Goal: Task Accomplishment & Management: Use online tool/utility

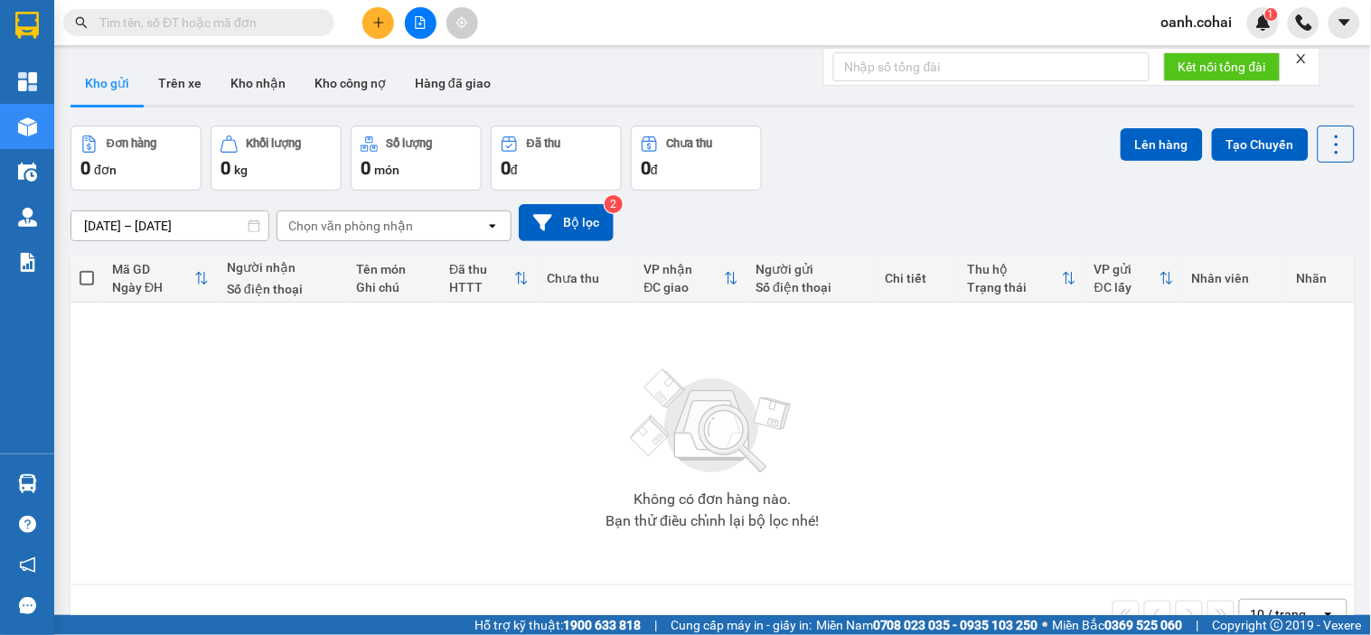
click at [284, 25] on input "text" at bounding box center [205, 23] width 213 height 20
click at [151, 23] on input "text" at bounding box center [205, 23] width 213 height 20
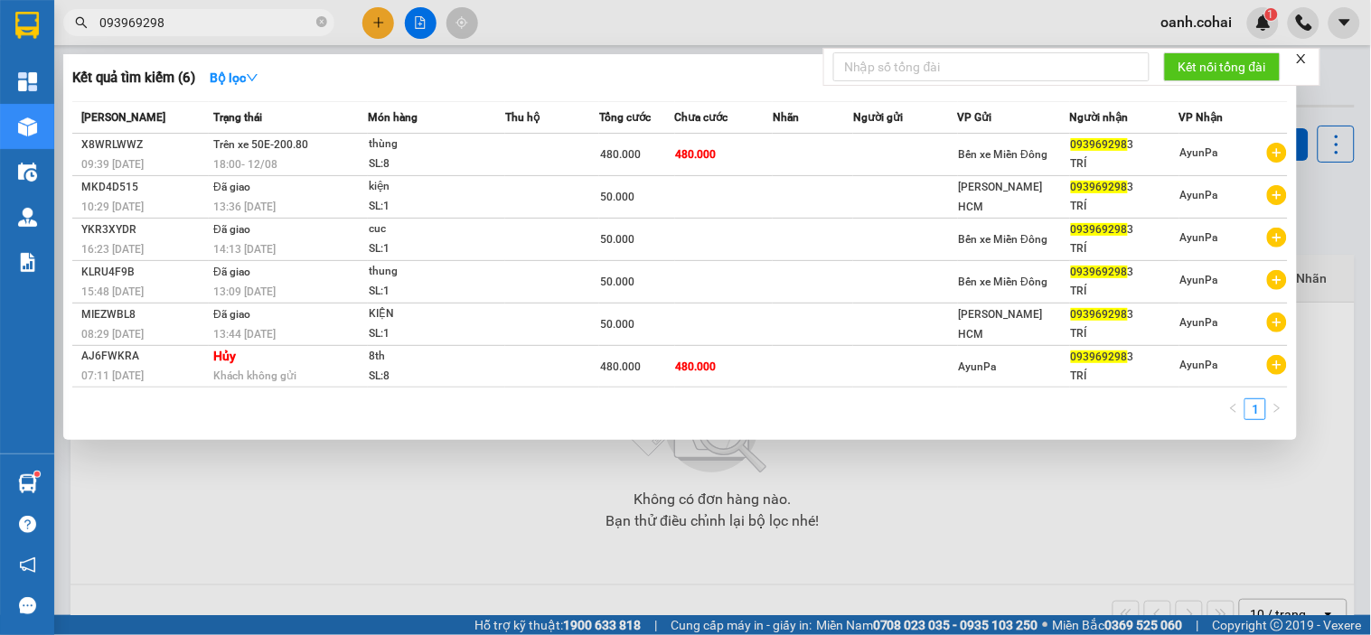
type input "0939692983"
click at [324, 22] on icon "close-circle" at bounding box center [321, 21] width 11 height 11
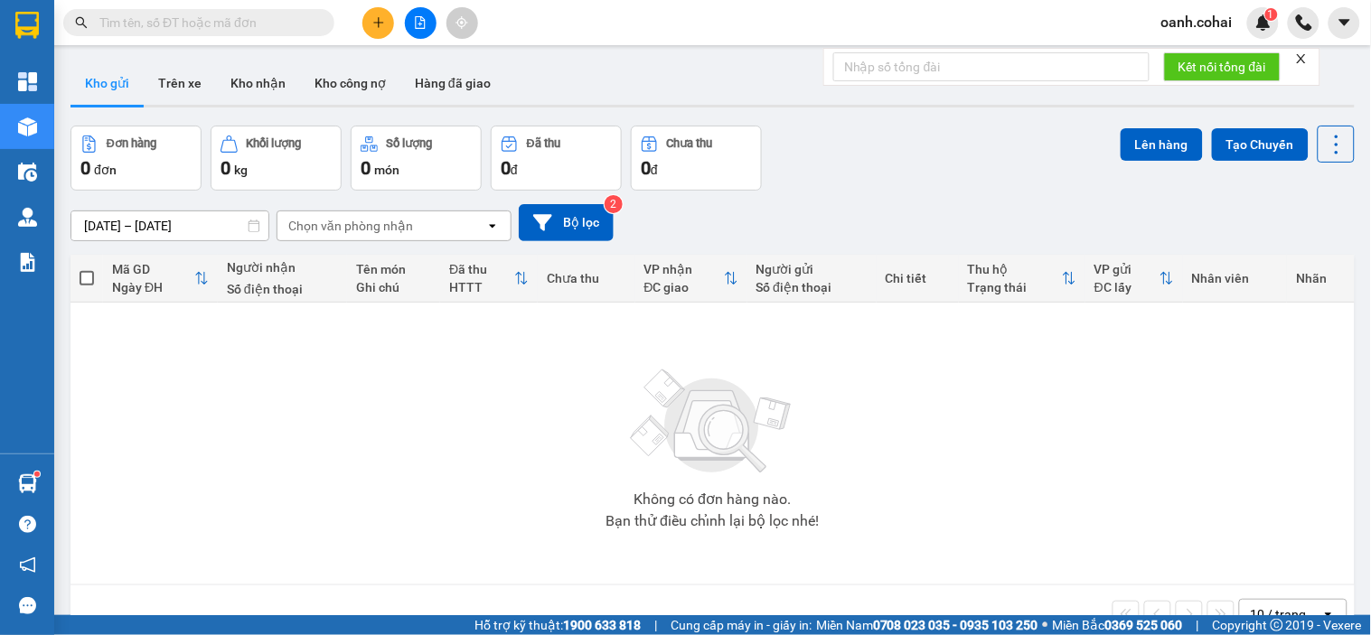
click at [272, 18] on input "text" at bounding box center [205, 23] width 213 height 20
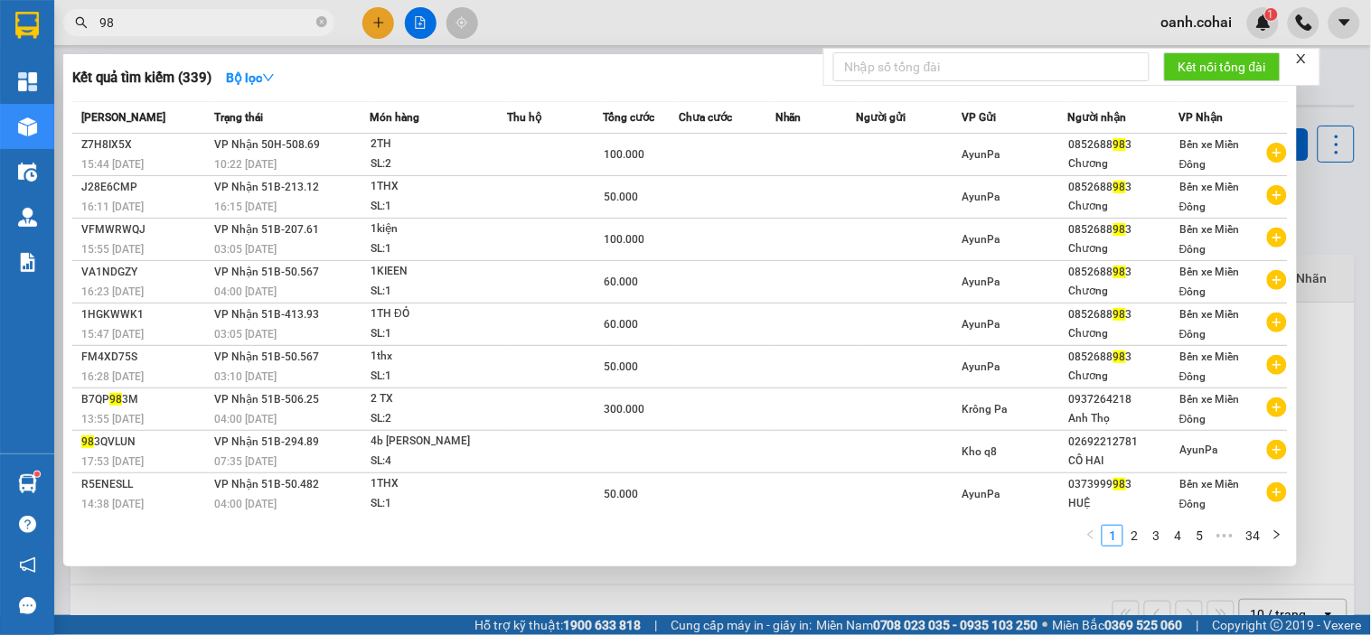
type input "9"
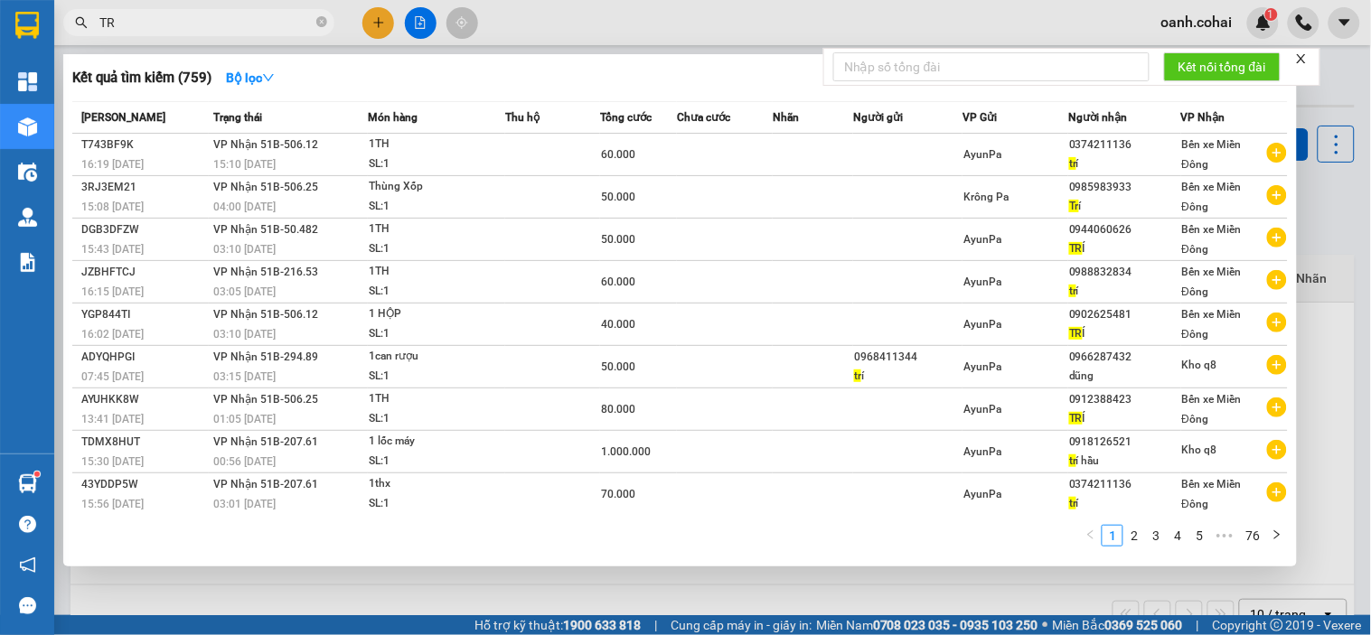
type input "T"
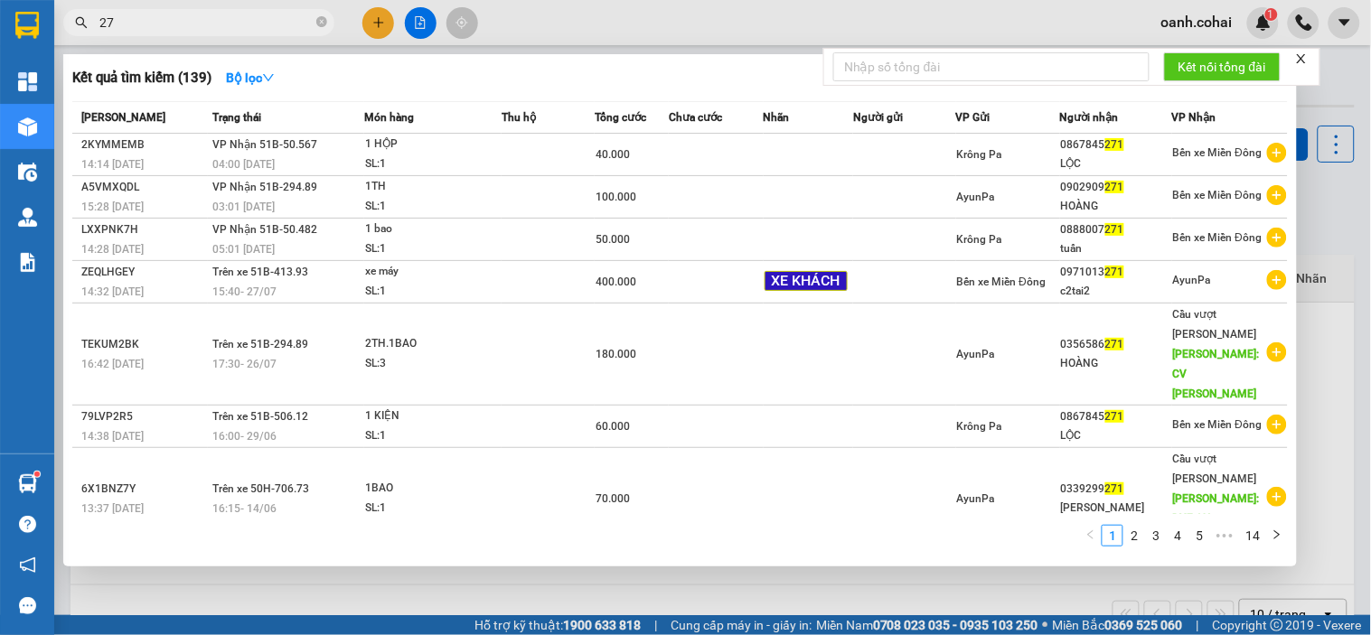
type input "2"
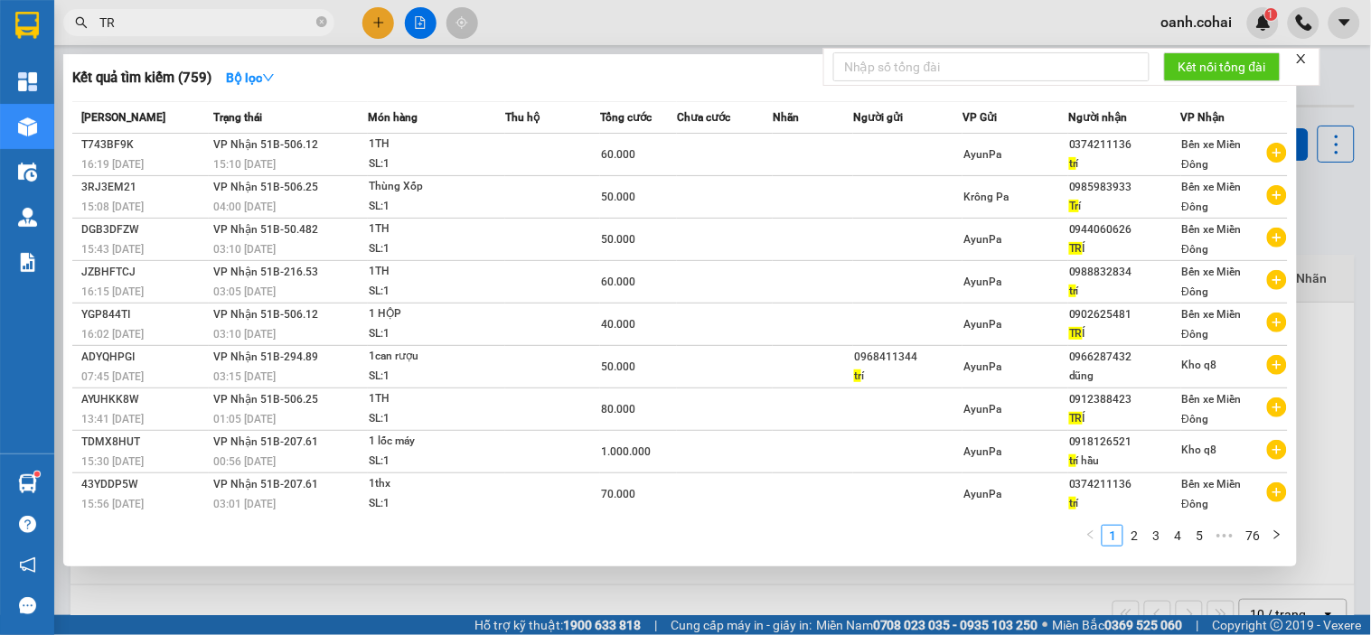
type input "T"
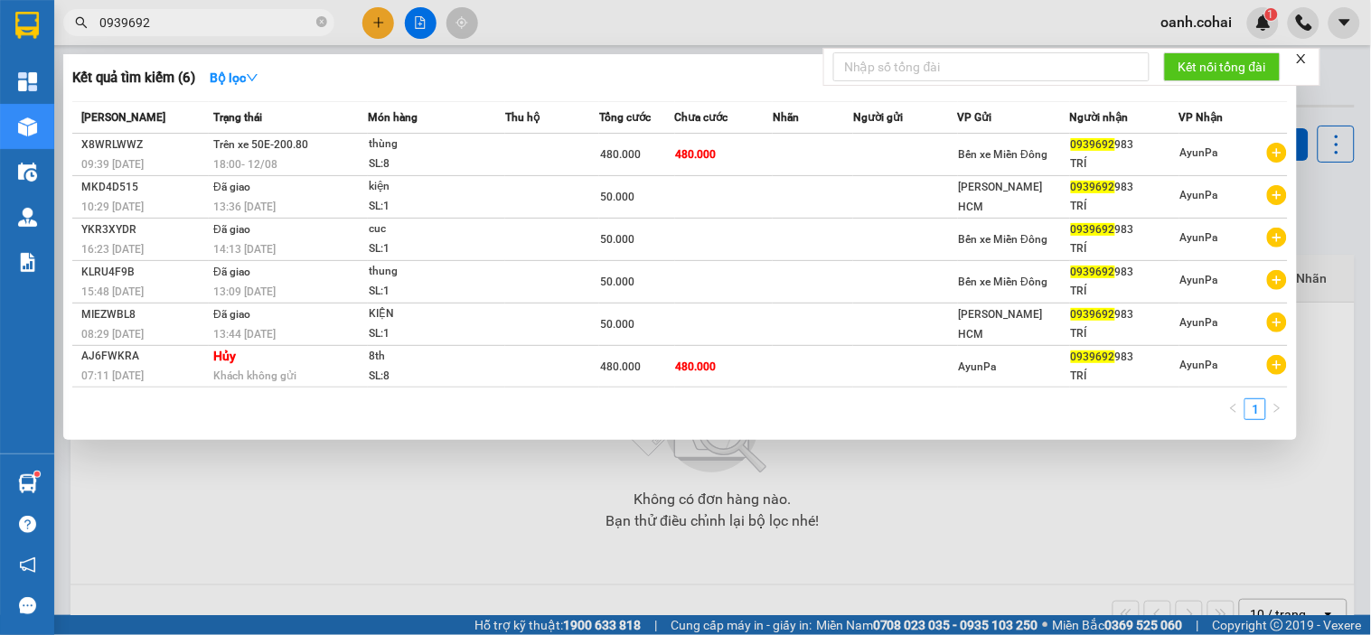
type input "0939692"
click at [296, 540] on div at bounding box center [685, 317] width 1371 height 635
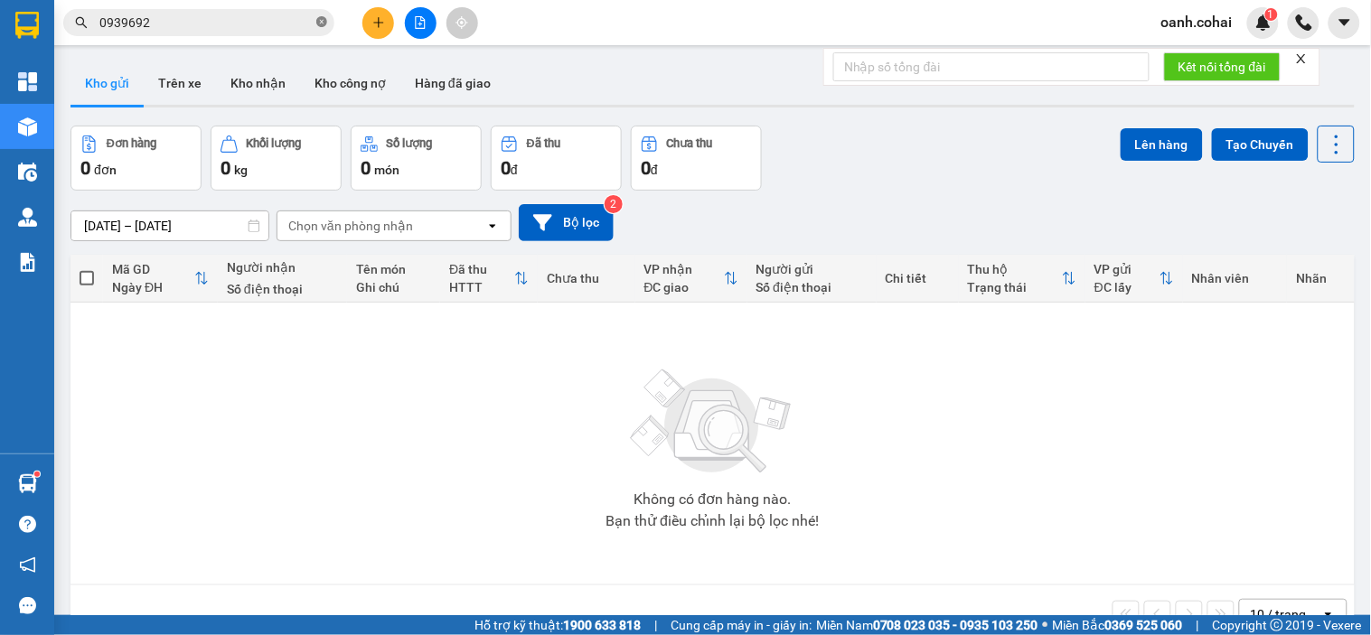
click at [324, 22] on icon "close-circle" at bounding box center [321, 21] width 11 height 11
click at [414, 16] on icon "file-add" at bounding box center [420, 22] width 13 height 13
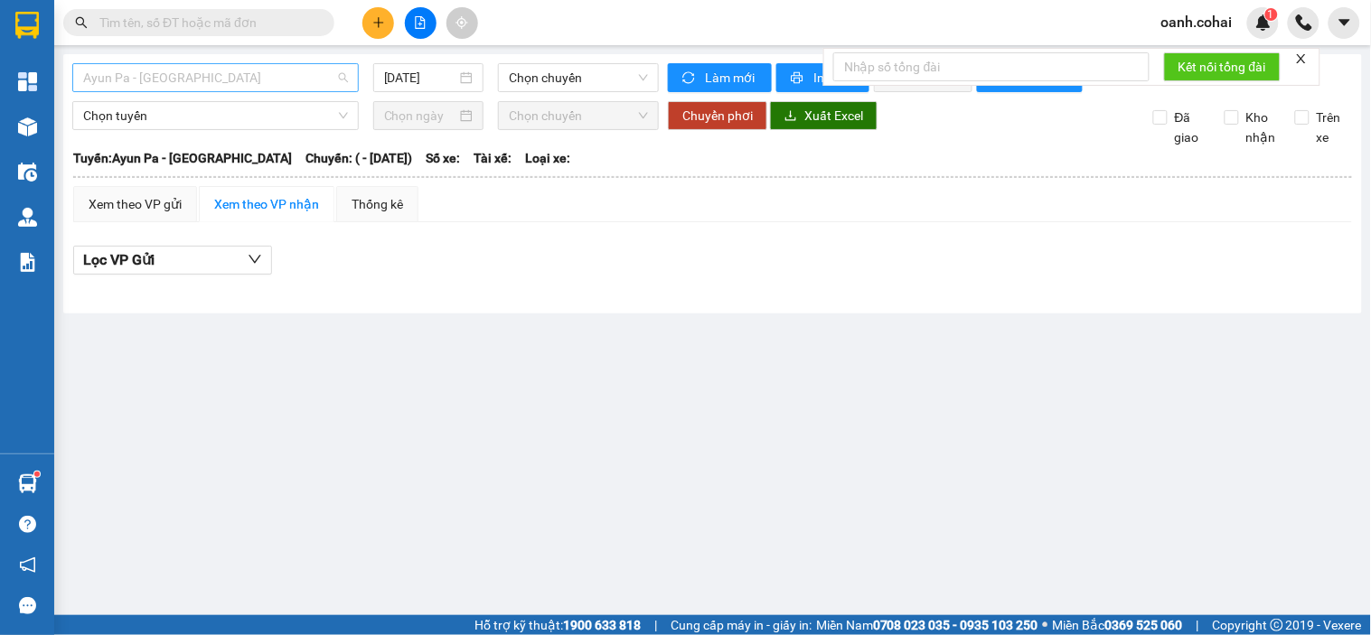
click at [298, 69] on span "Ayun Pa - [GEOGRAPHIC_DATA]" at bounding box center [215, 77] width 265 height 27
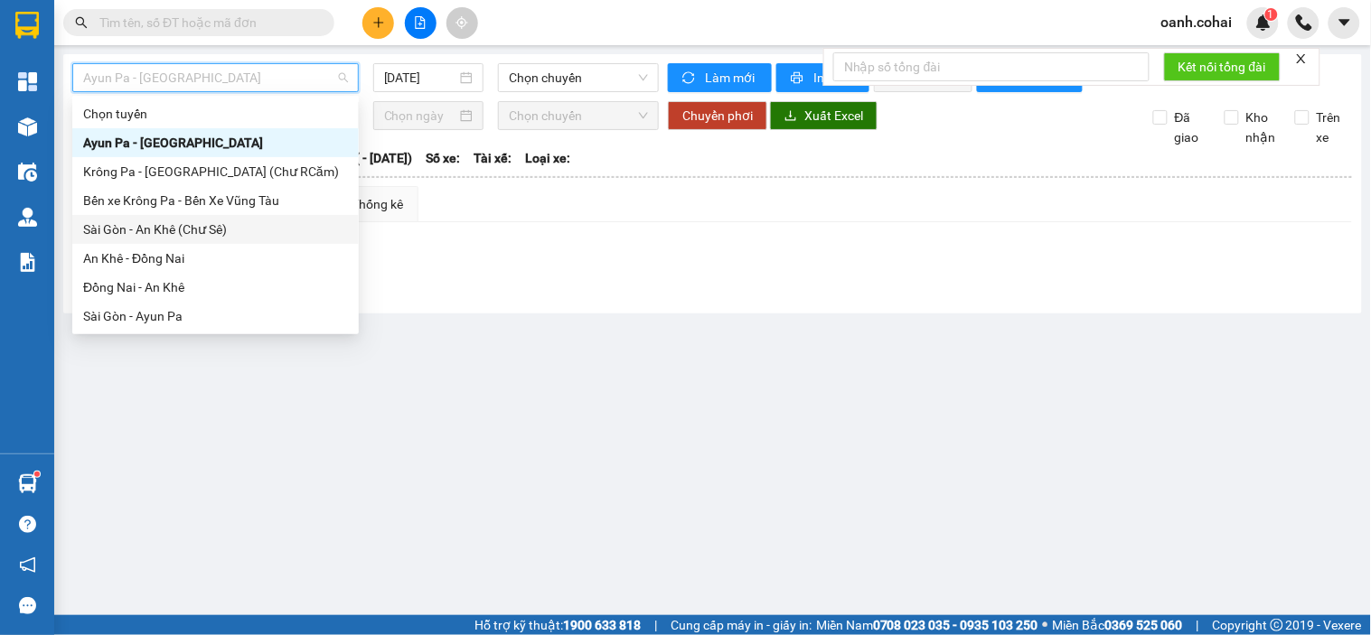
click at [188, 231] on div "Sài Gòn - An Khê (Chư Sê)" at bounding box center [215, 230] width 265 height 20
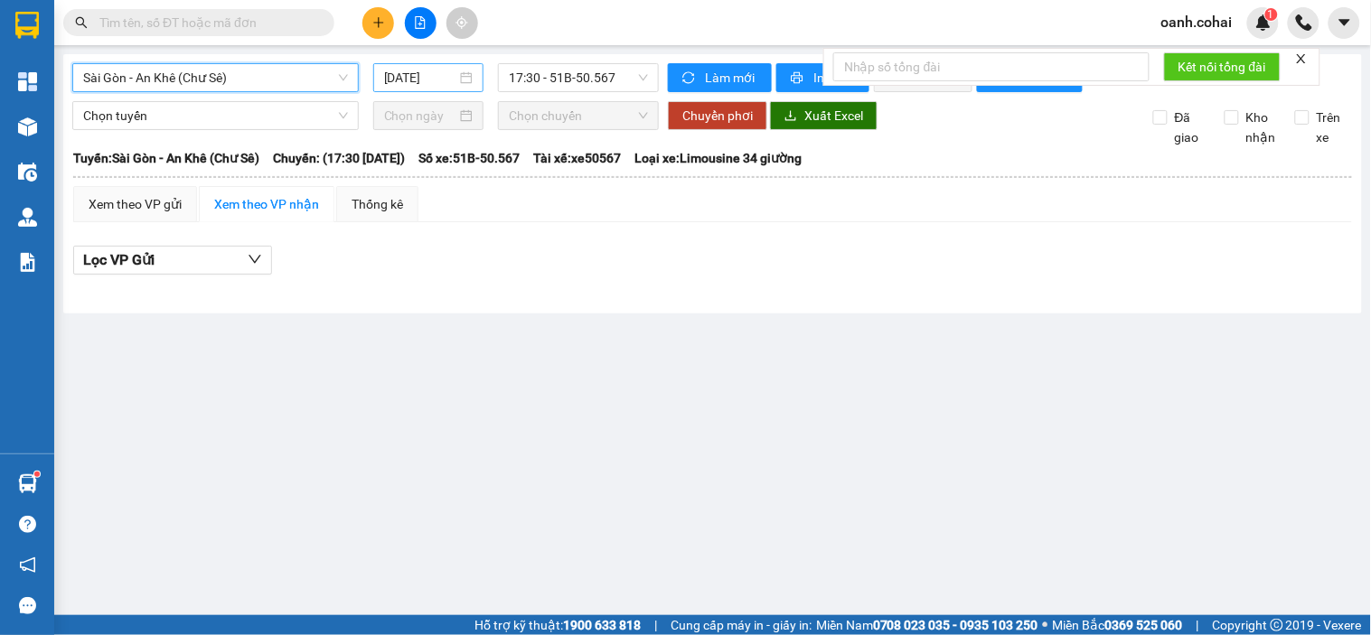
click at [407, 78] on input "[DATE]" at bounding box center [420, 78] width 73 height 20
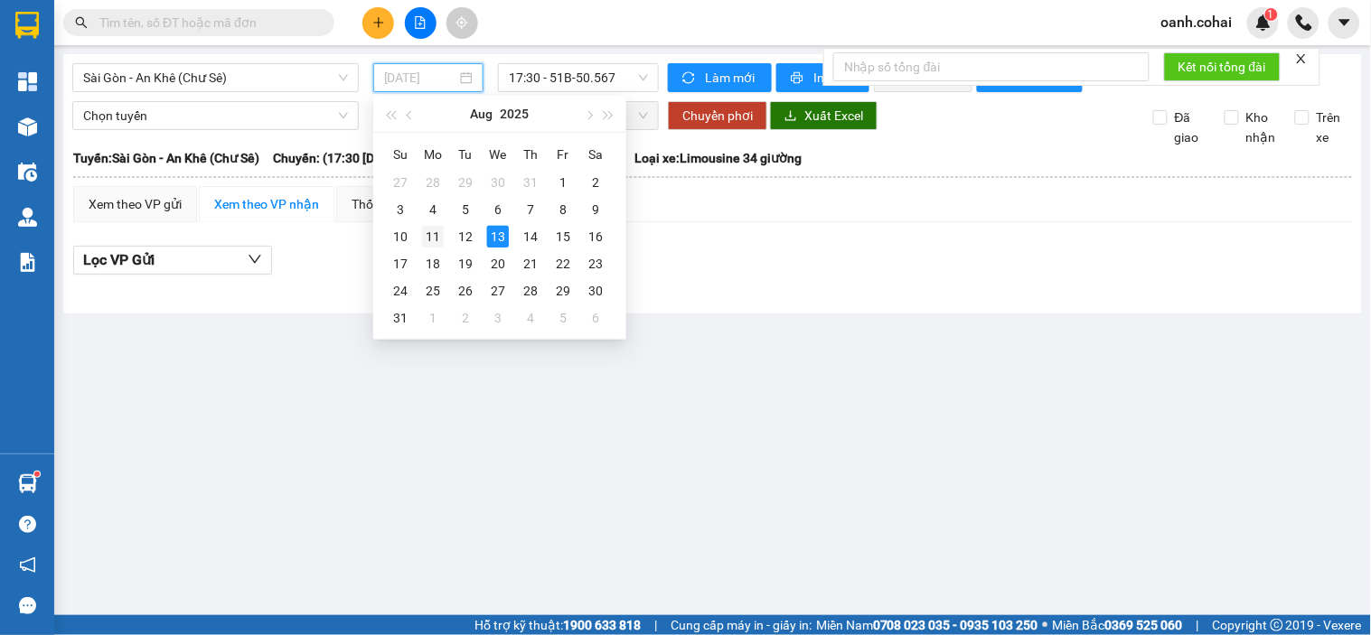
click at [434, 231] on div "11" at bounding box center [433, 237] width 22 height 22
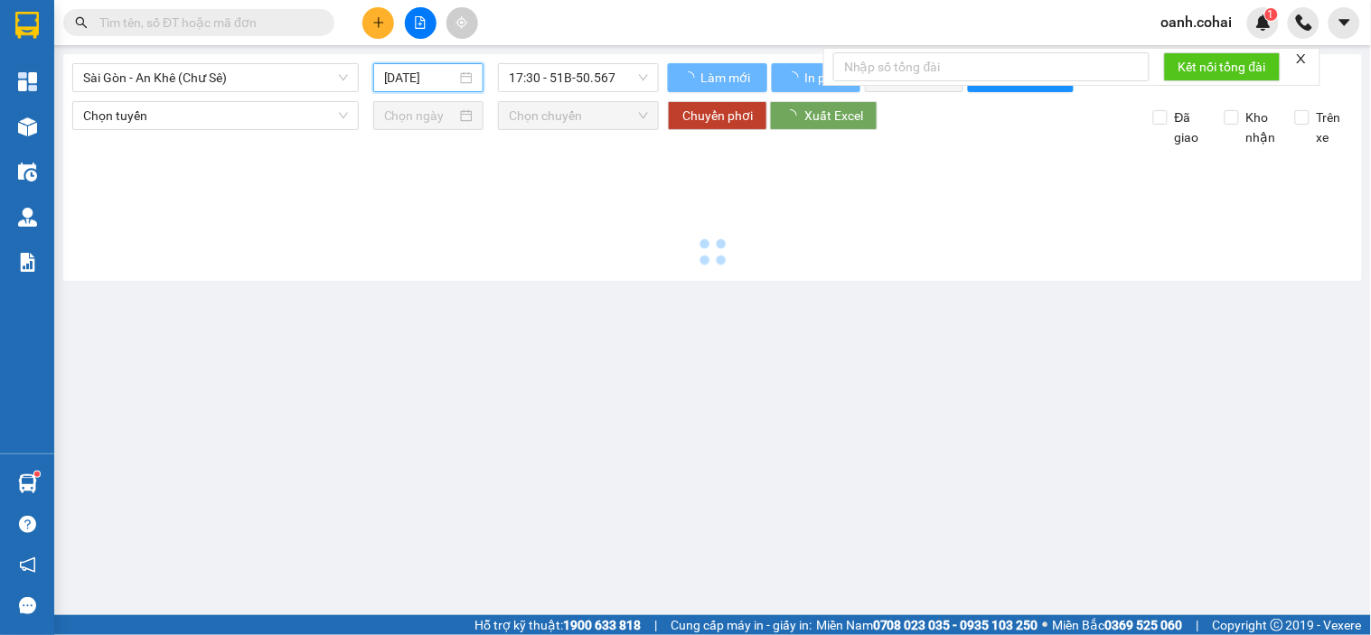
type input "[DATE]"
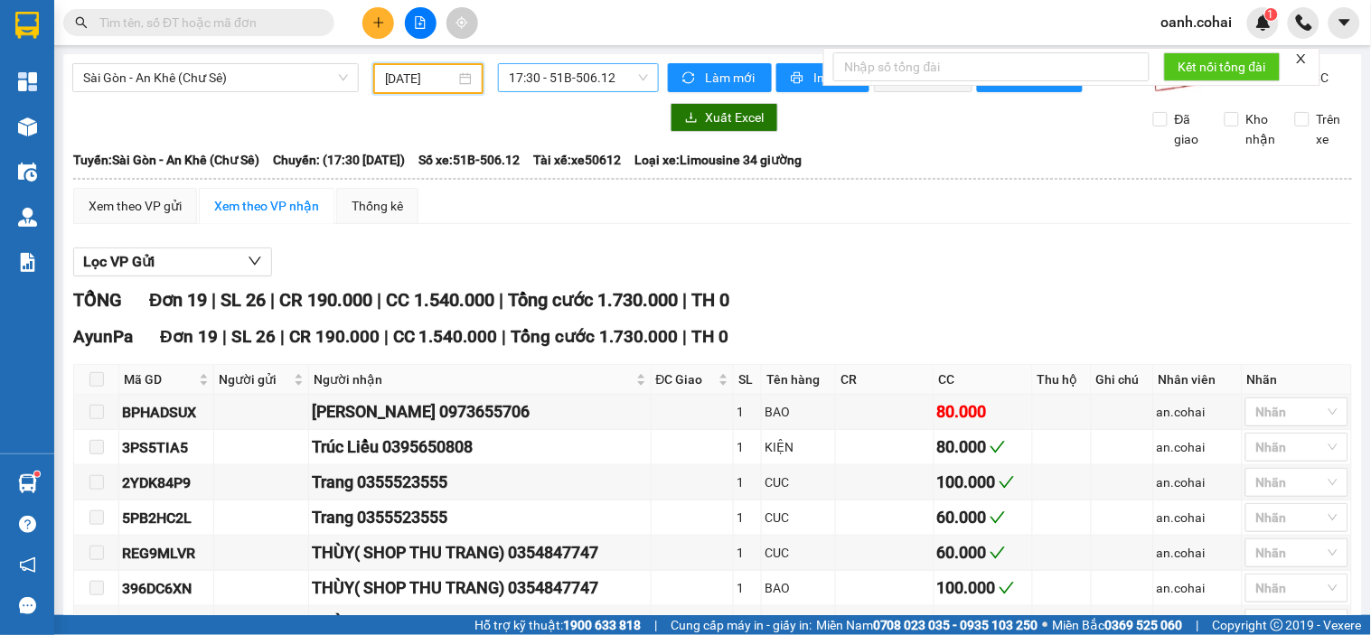
click at [576, 79] on span "17:30 - 51B-506.12" at bounding box center [578, 77] width 139 height 27
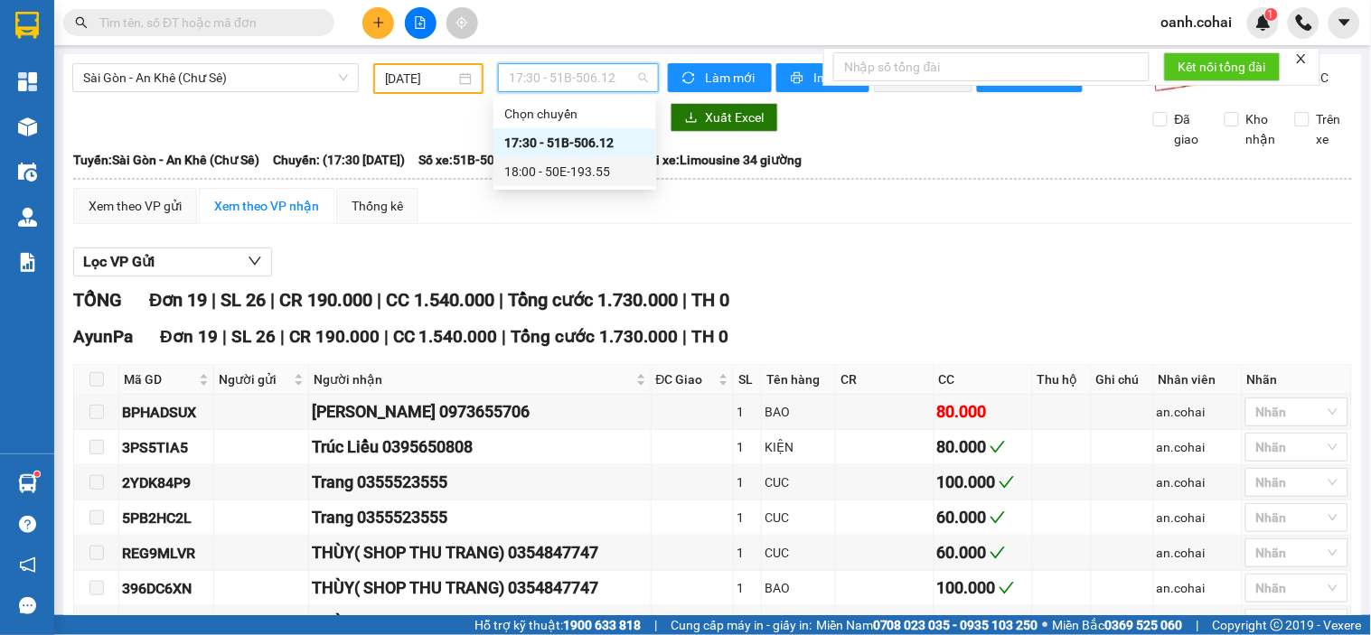
click at [554, 165] on div "18:00 - 50E-193.55" at bounding box center [574, 172] width 141 height 20
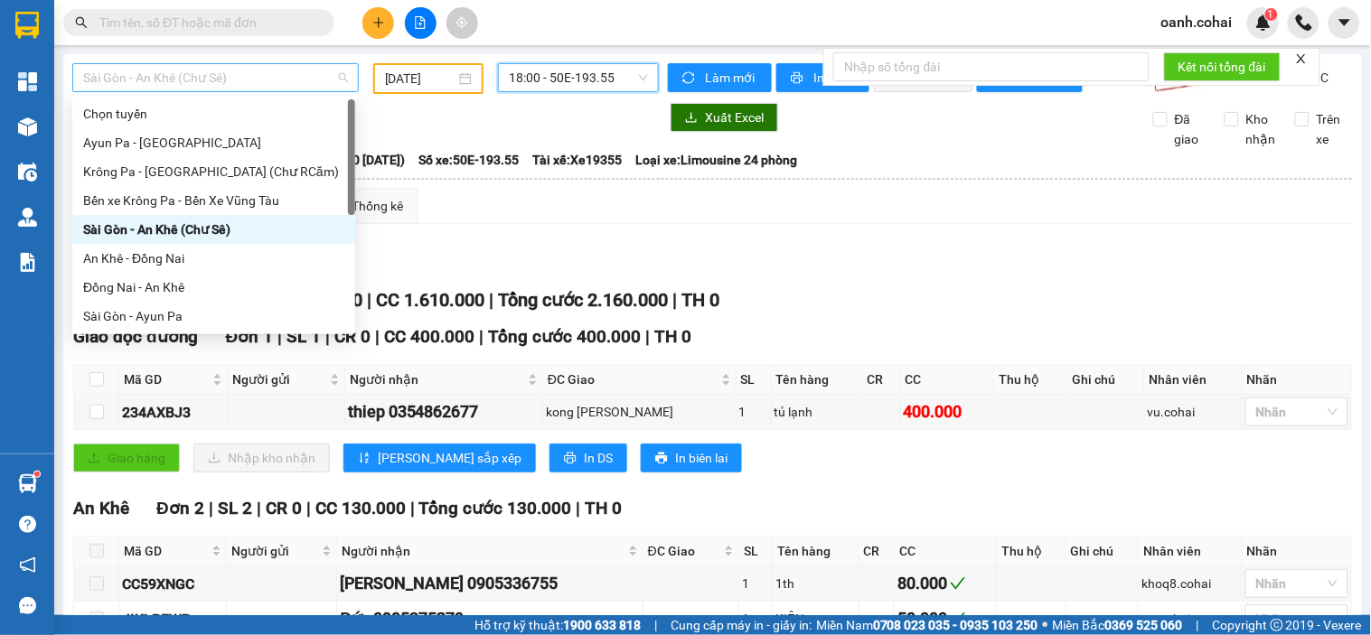
click at [301, 79] on span "Sài Gòn - An Khê (Chư Sê)" at bounding box center [215, 77] width 265 height 27
click at [140, 287] on div "Đồng Nai - An Khê" at bounding box center [213, 288] width 261 height 20
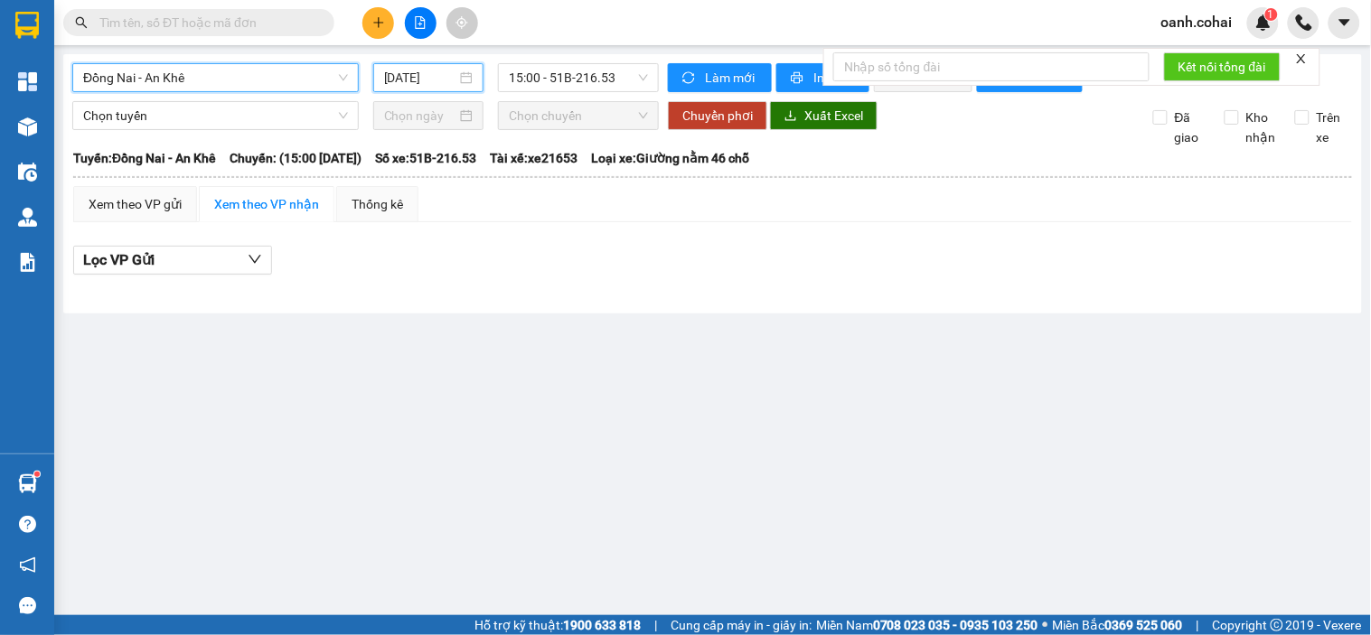
click at [395, 69] on input "[DATE]" at bounding box center [420, 78] width 73 height 20
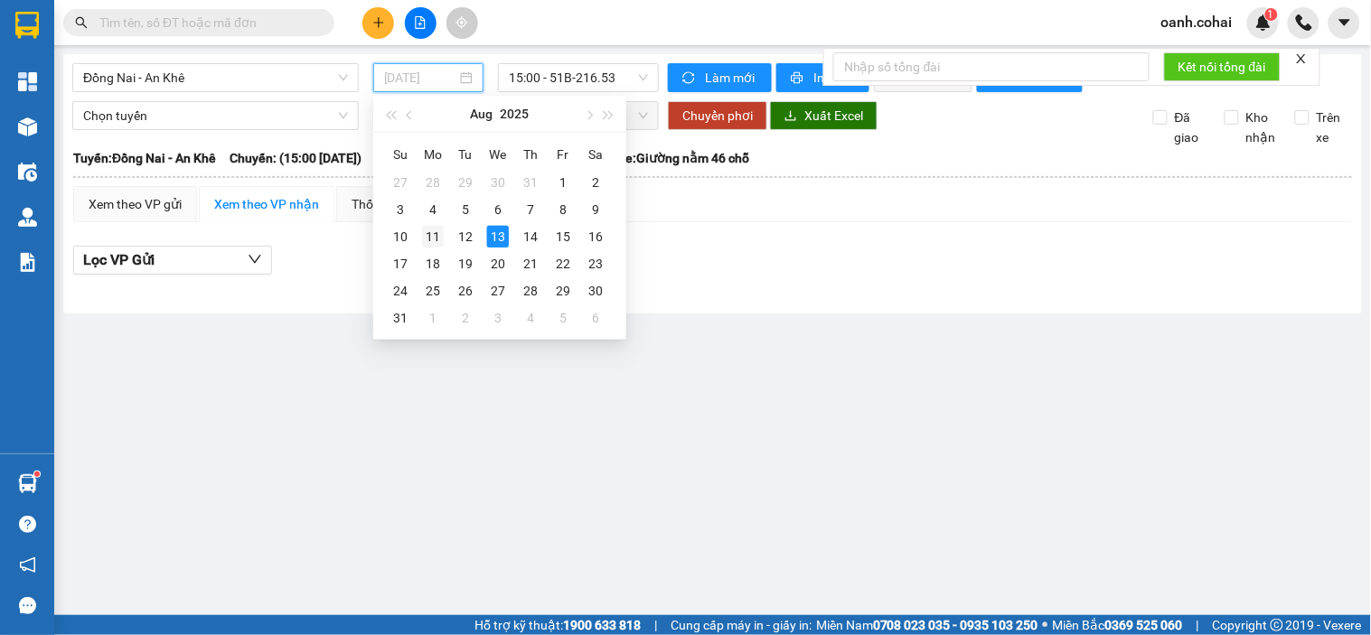
click at [436, 240] on div "11" at bounding box center [433, 237] width 22 height 22
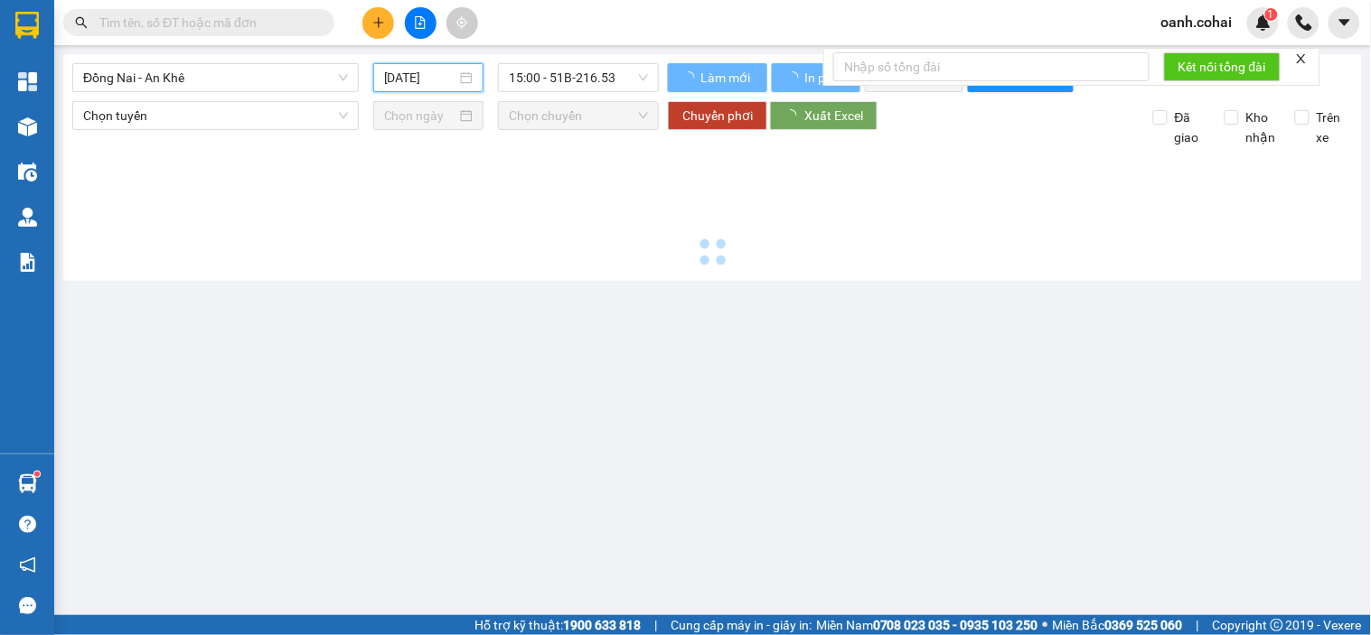
type input "[DATE]"
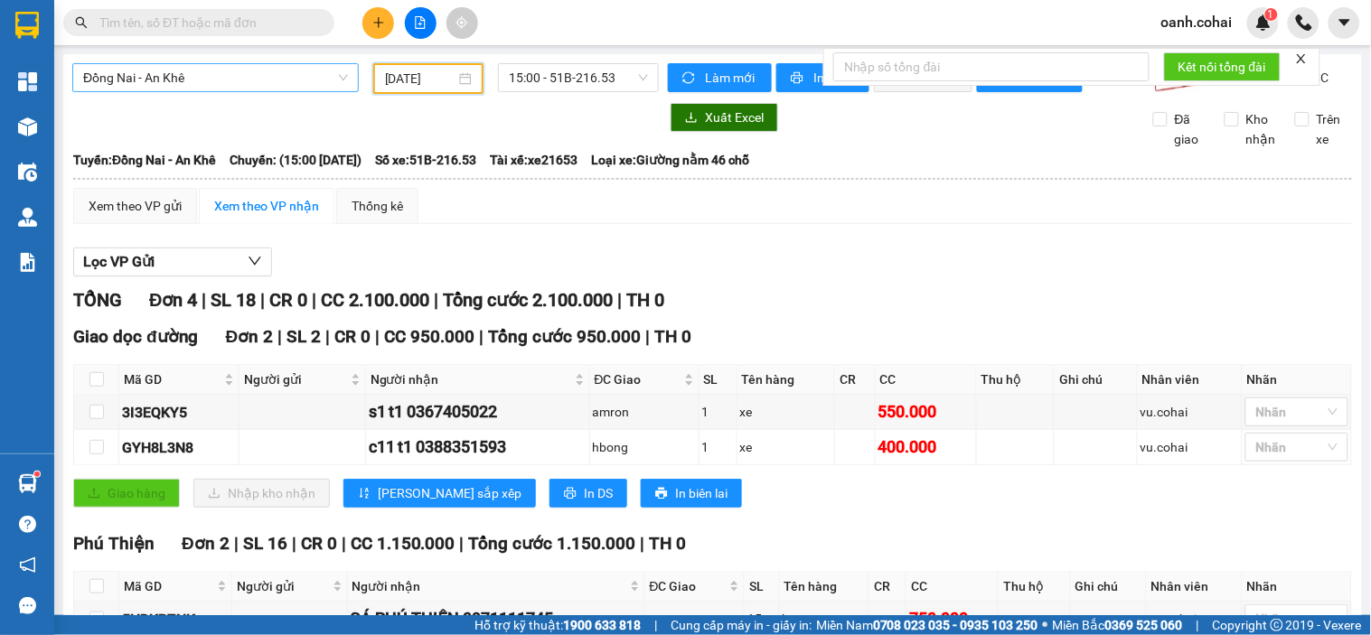
click at [286, 75] on span "Đồng Nai - An Khê" at bounding box center [215, 77] width 265 height 27
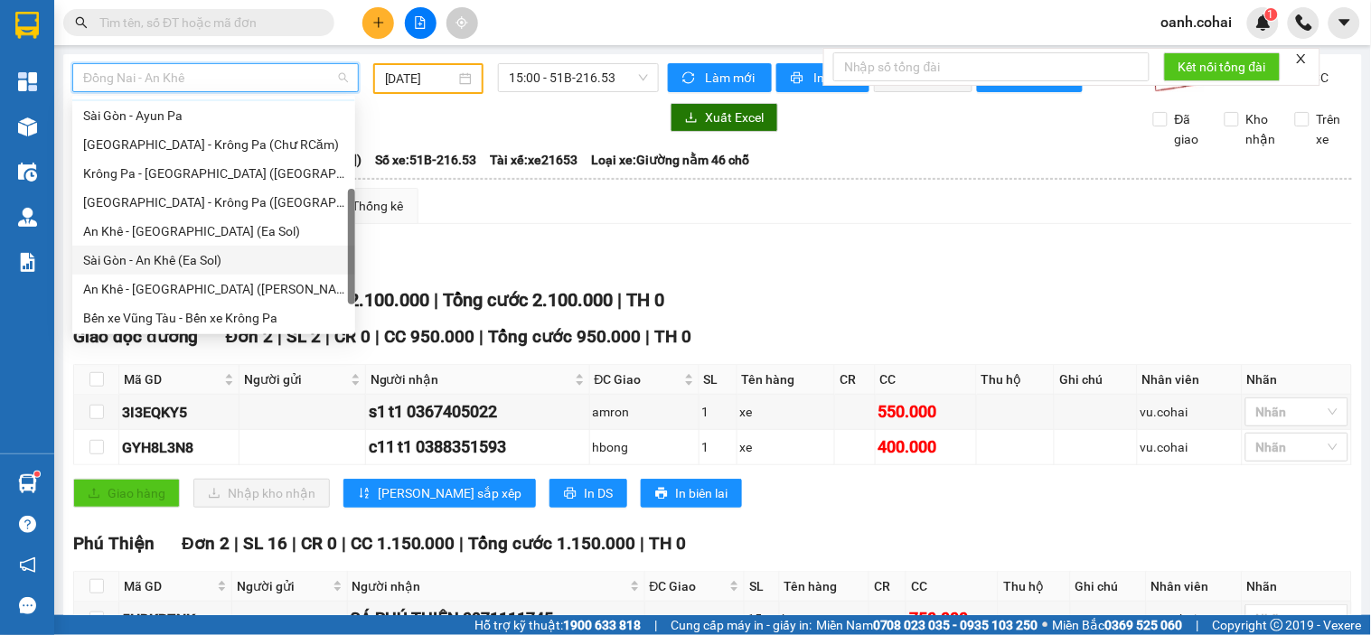
scroll to position [259, 0]
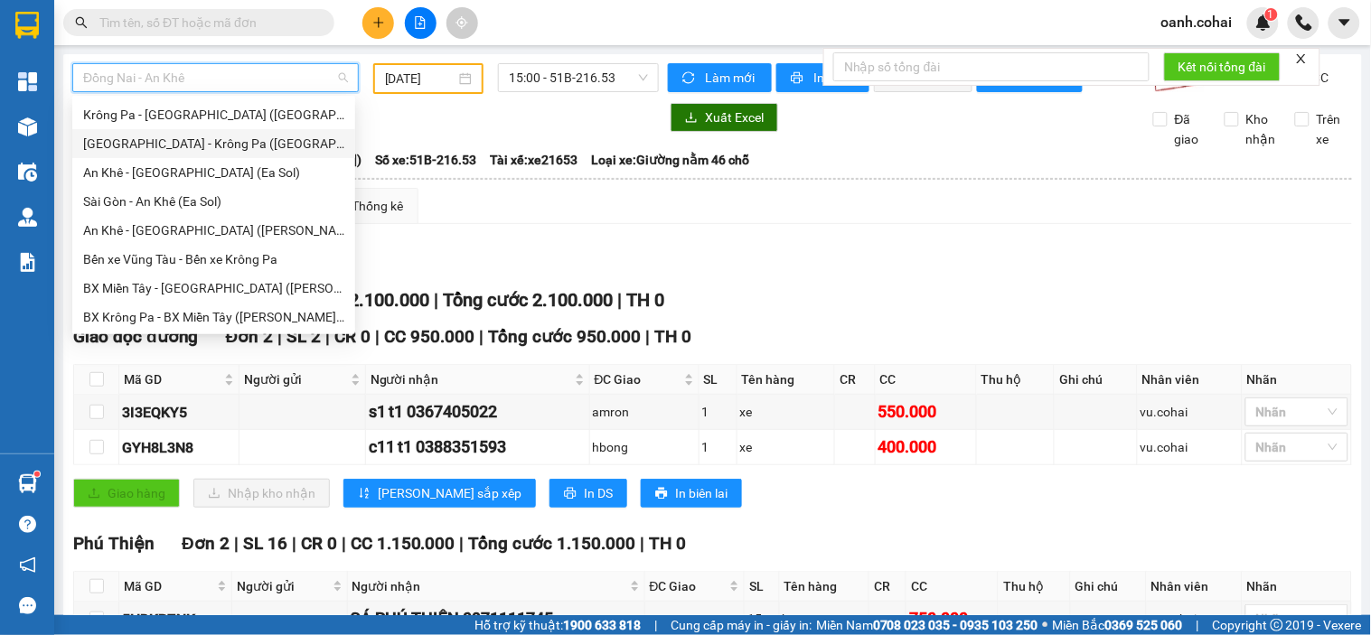
click at [168, 146] on div "[GEOGRAPHIC_DATA] - Krông Pa ([GEOGRAPHIC_DATA])" at bounding box center [213, 144] width 261 height 20
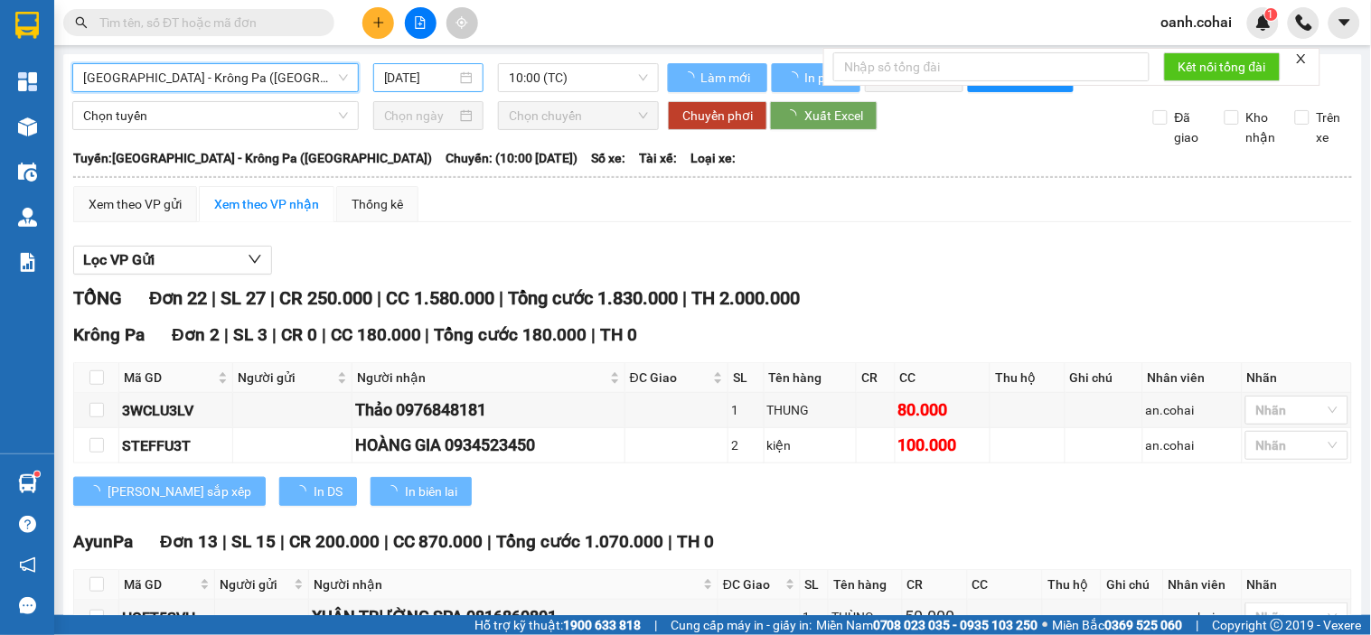
click at [418, 74] on input "[DATE]" at bounding box center [420, 78] width 73 height 20
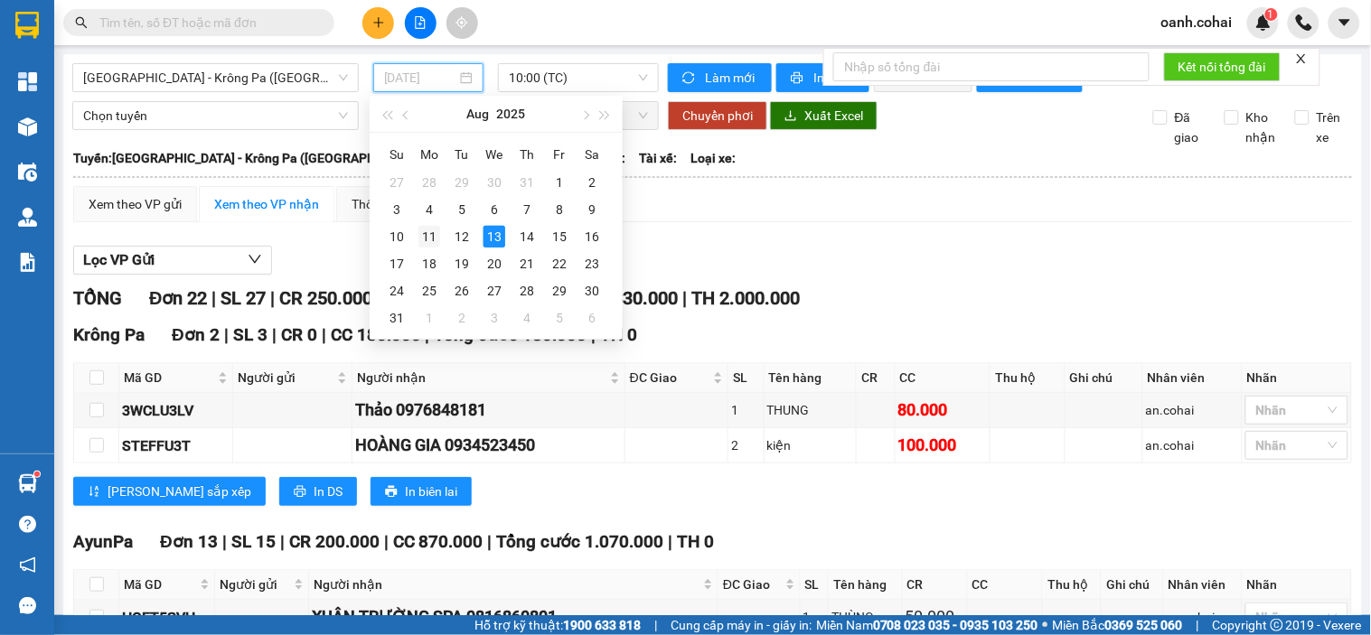
click at [431, 239] on div "11" at bounding box center [430, 237] width 22 height 22
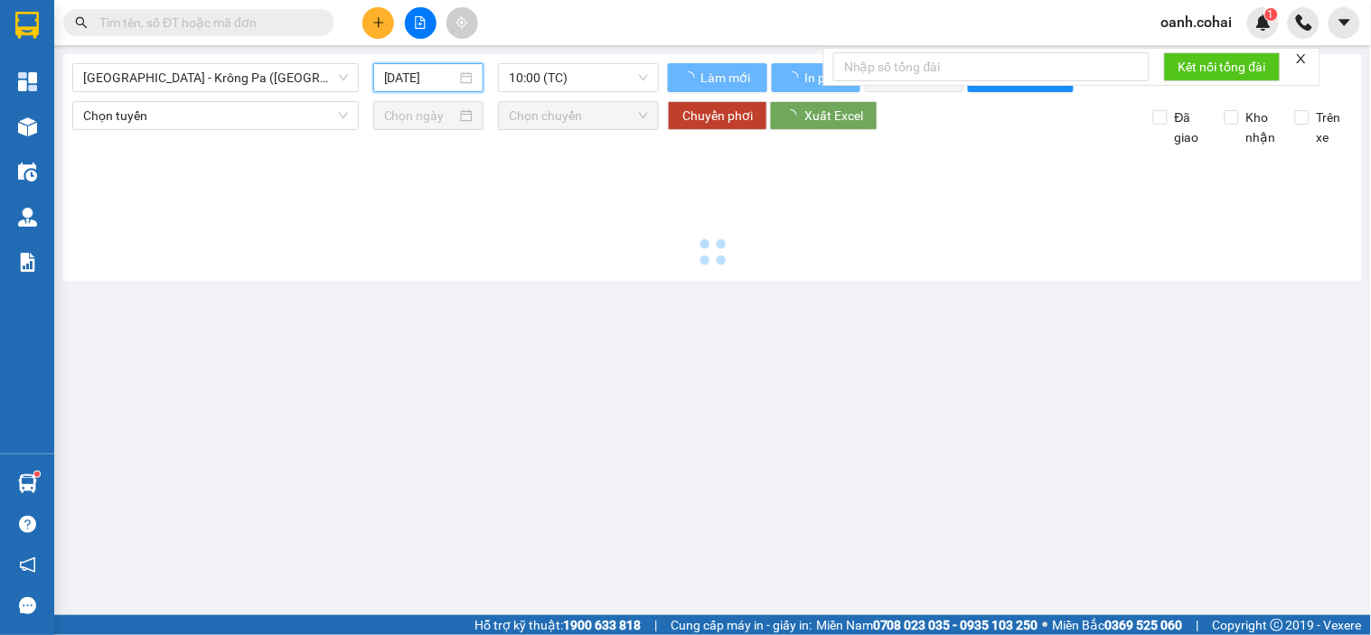
type input "[DATE]"
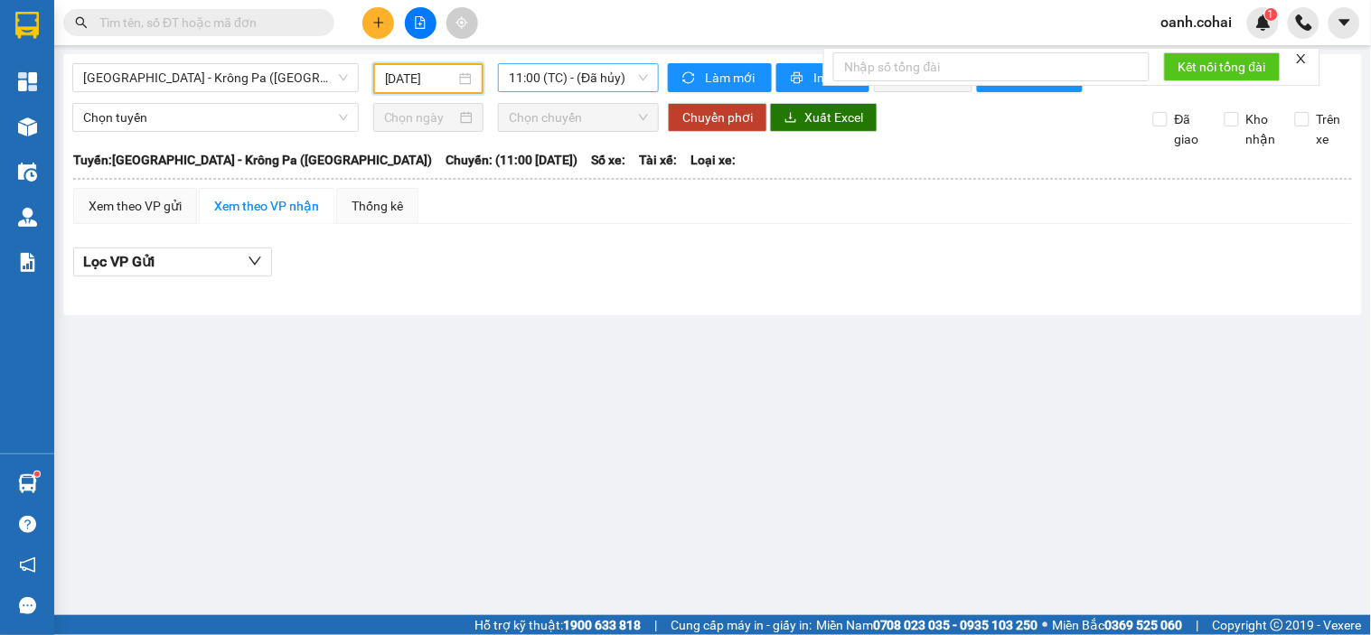
click at [600, 73] on span "11:00 (TC) - (Đã hủy)" at bounding box center [578, 77] width 139 height 27
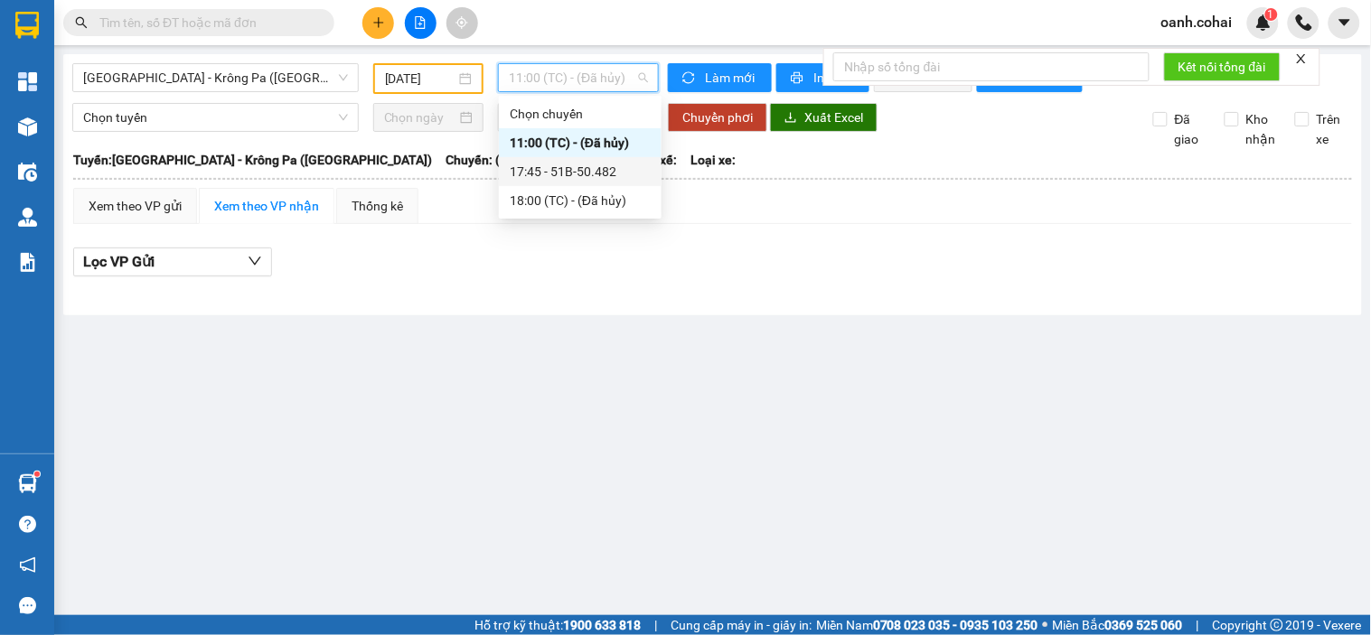
click at [592, 169] on div "17:45 - 51B-50.482" at bounding box center [580, 172] width 141 height 20
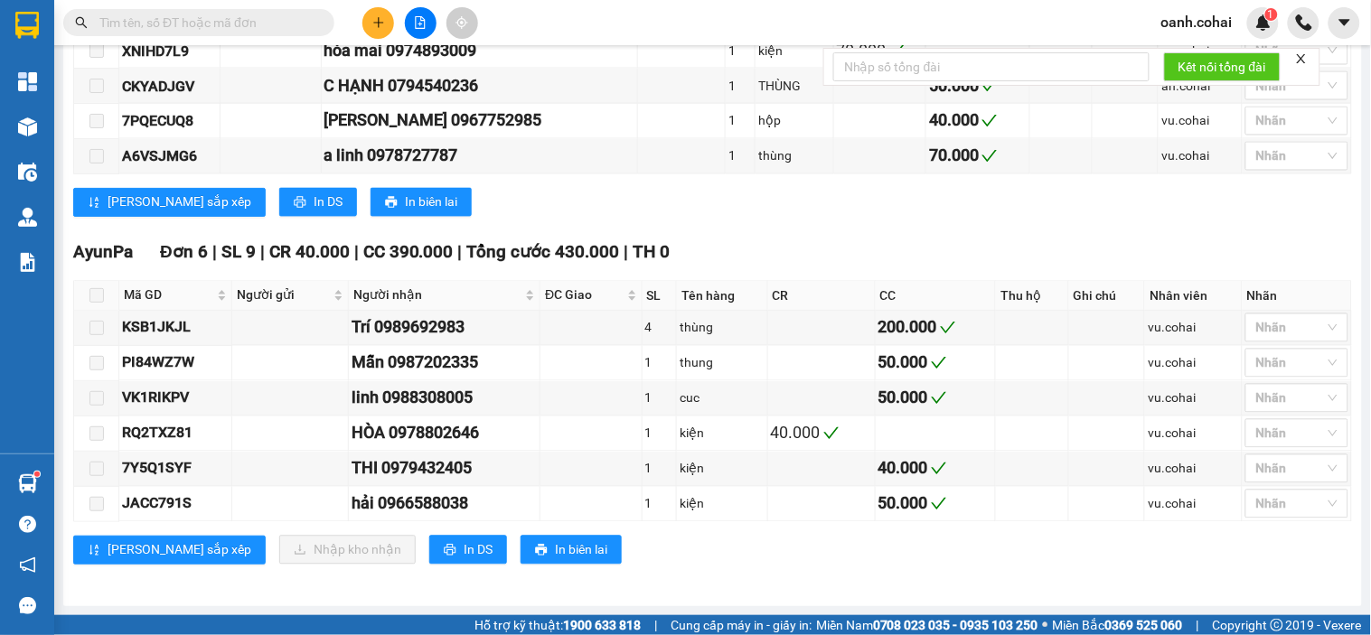
scroll to position [798, 0]
click at [255, 18] on input "text" at bounding box center [205, 23] width 213 height 20
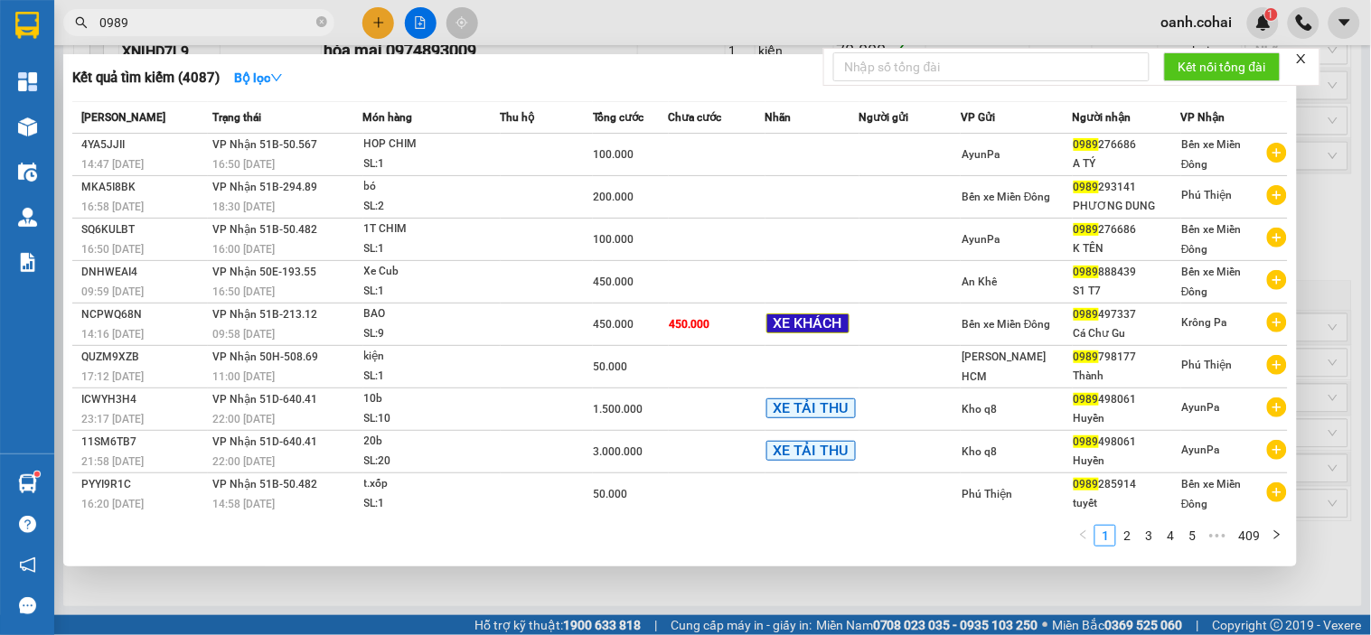
type input "0989"
click at [545, 586] on div at bounding box center [685, 317] width 1371 height 635
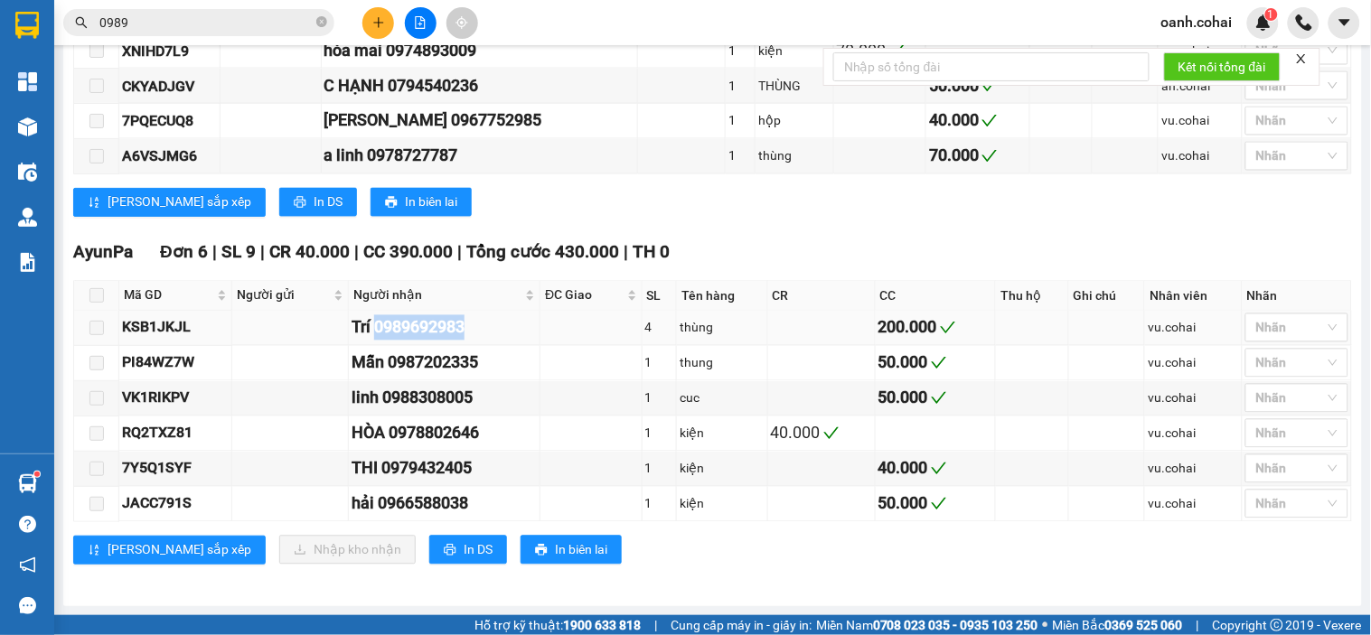
drag, startPoint x: 376, startPoint y: 326, endPoint x: 498, endPoint y: 326, distance: 122.0
click at [498, 326] on div "Trí 0989692983" at bounding box center [444, 327] width 185 height 25
copy div "0989692983"
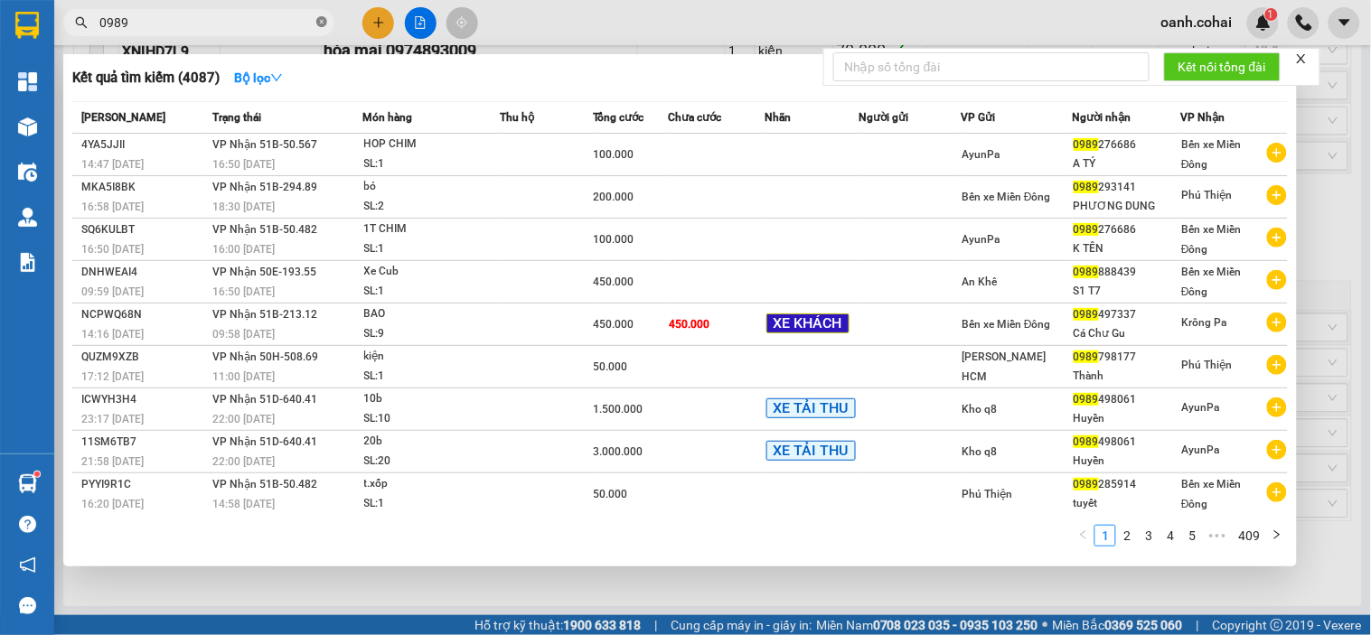
click at [322, 24] on icon "close-circle" at bounding box center [321, 21] width 11 height 11
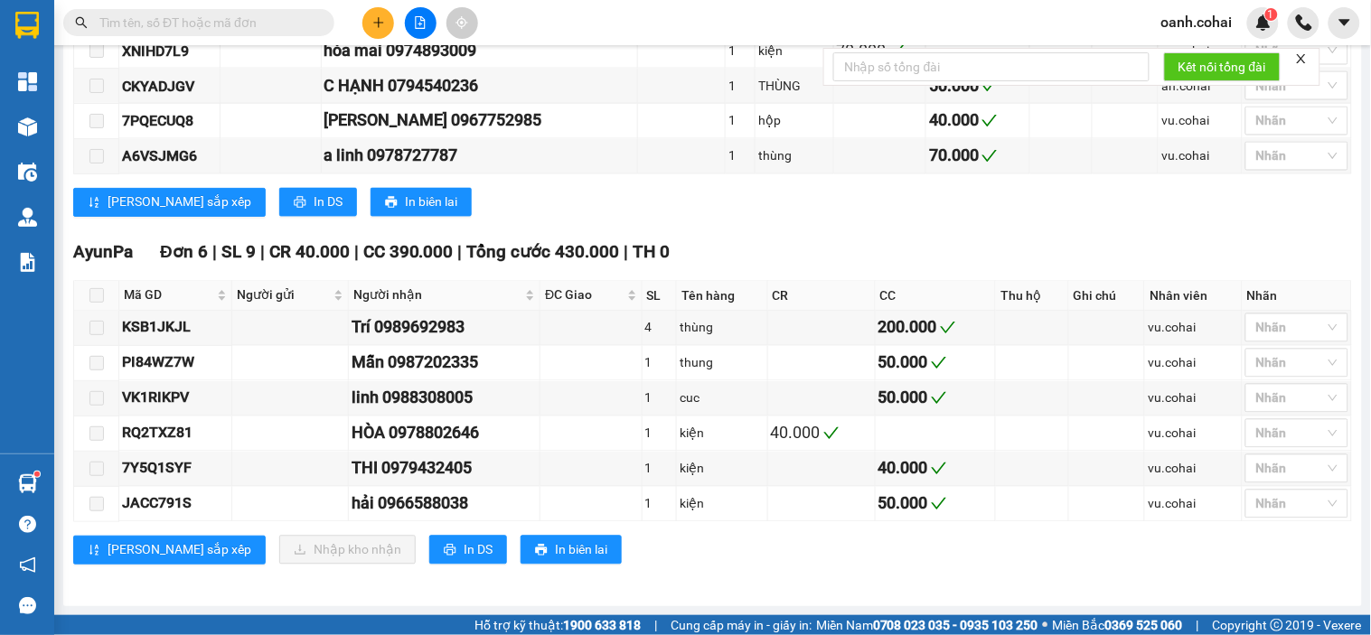
click at [257, 21] on input "text" at bounding box center [205, 23] width 213 height 20
paste input "0989692983"
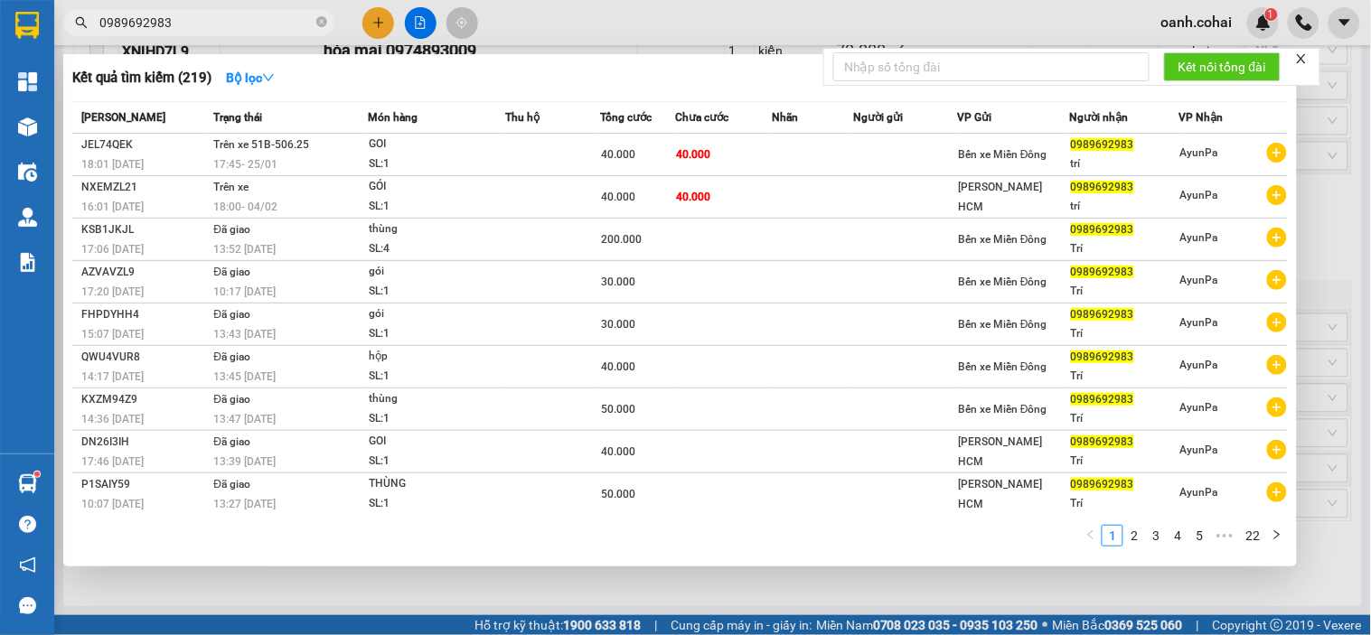
type input "0989692983"
